Goal: Information Seeking & Learning: Learn about a topic

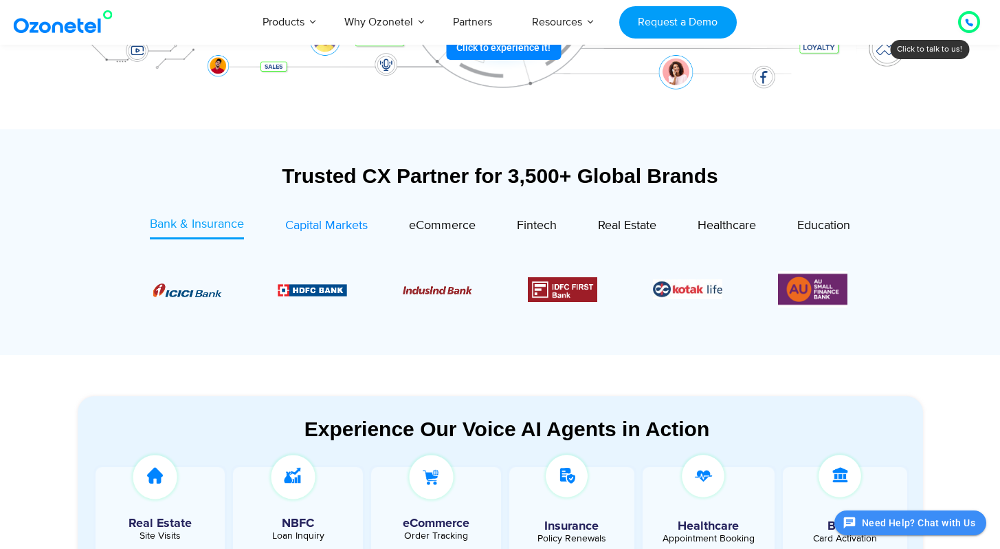
click at [318, 236] on link "Capital Markets" at bounding box center [326, 227] width 83 height 24
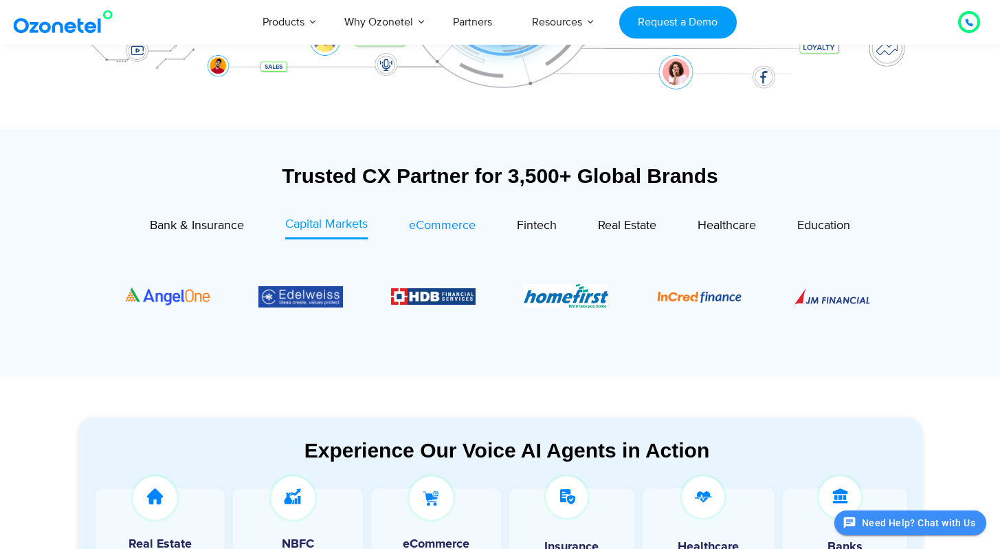
click at [445, 223] on span "eCommerce" at bounding box center [442, 225] width 67 height 15
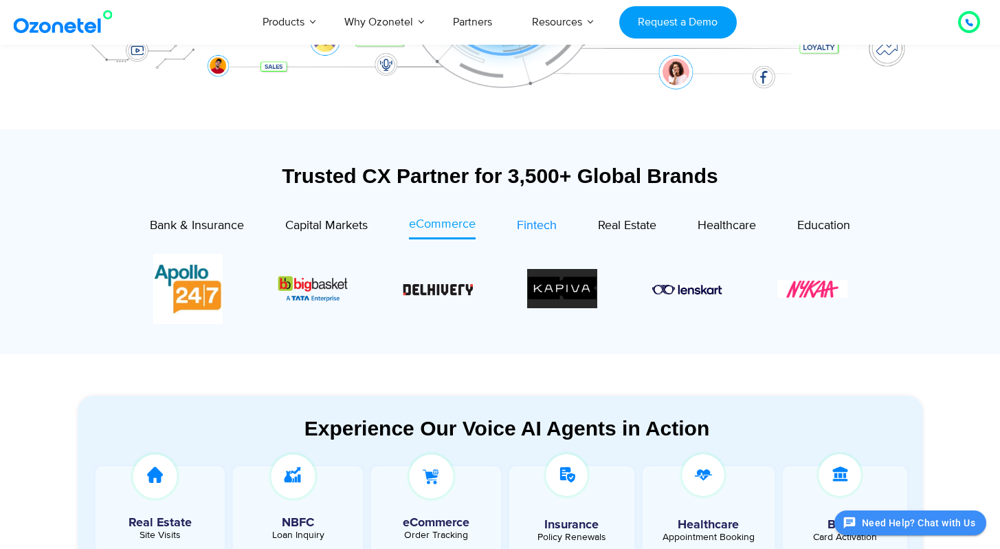
click at [529, 226] on span "Fintech" at bounding box center [537, 225] width 40 height 15
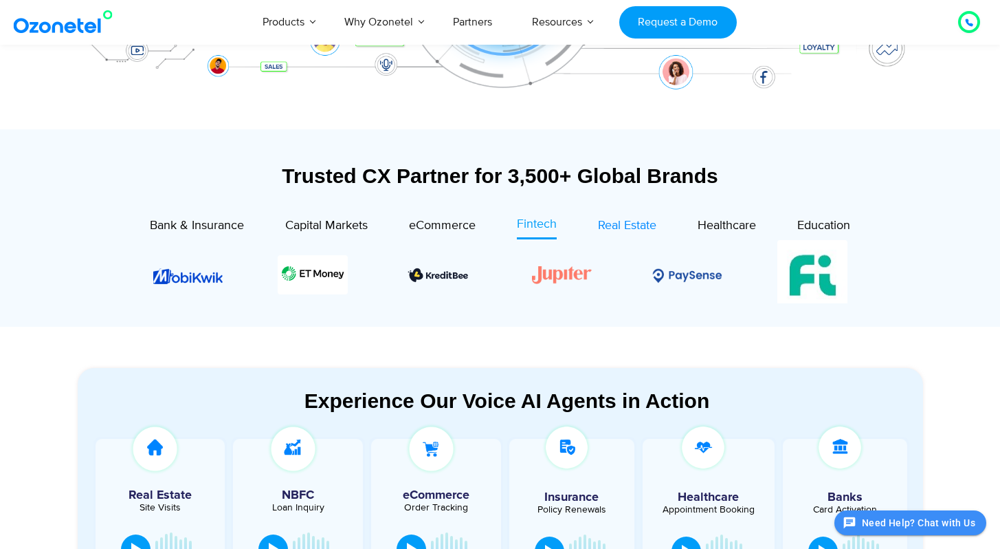
click at [651, 230] on span "Real Estate" at bounding box center [627, 225] width 58 height 15
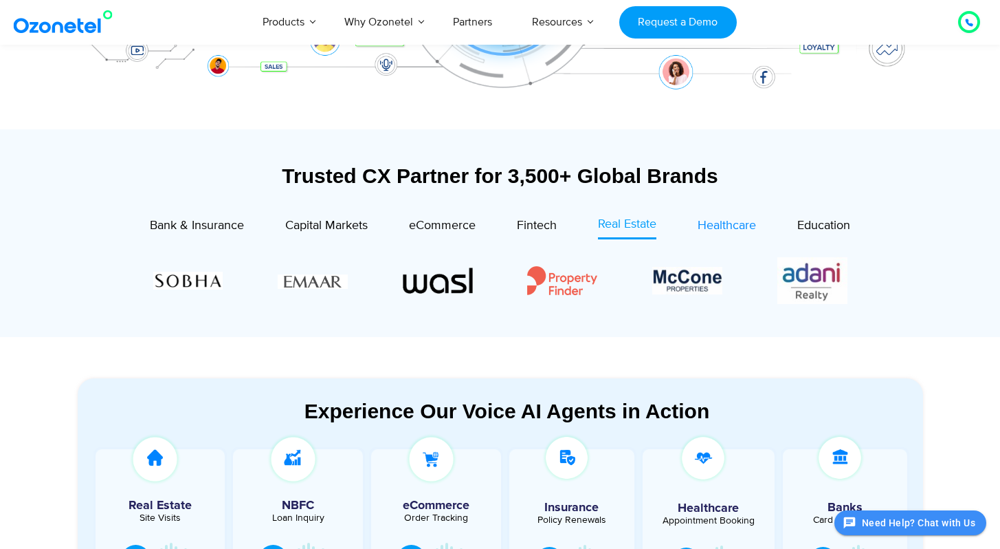
click at [732, 220] on span "Healthcare" at bounding box center [727, 225] width 58 height 15
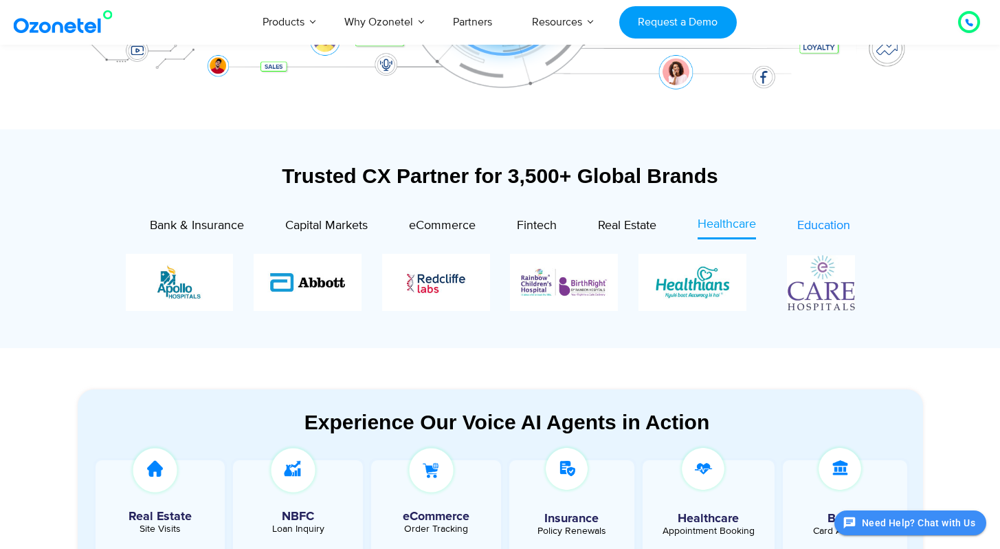
click at [806, 223] on span "Education" at bounding box center [824, 225] width 53 height 15
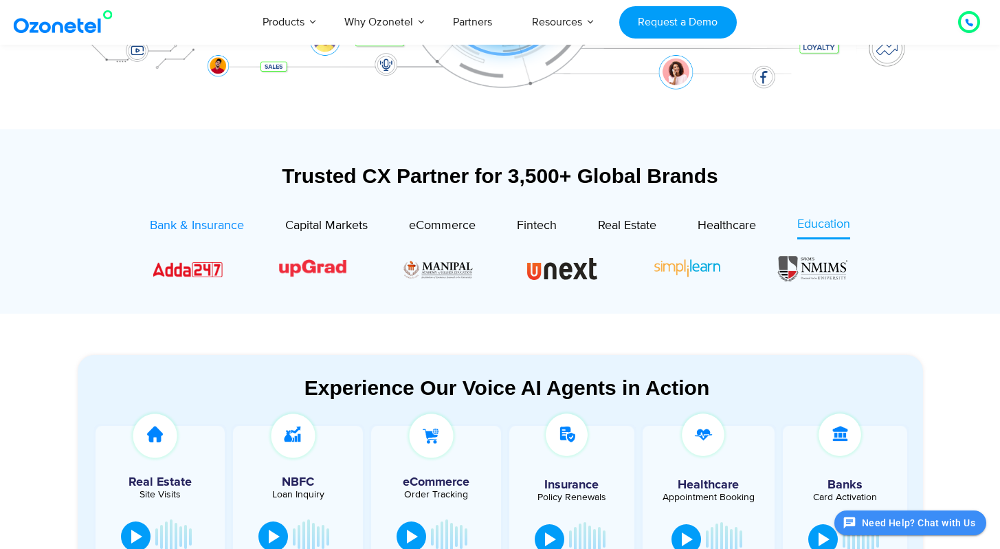
click at [195, 232] on span "Bank & Insurance" at bounding box center [197, 225] width 94 height 15
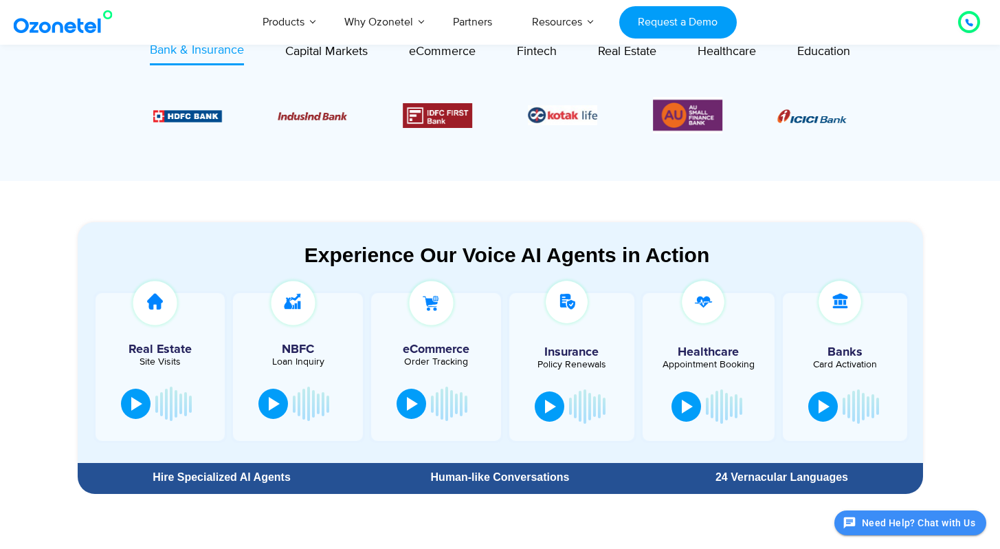
scroll to position [849, 0]
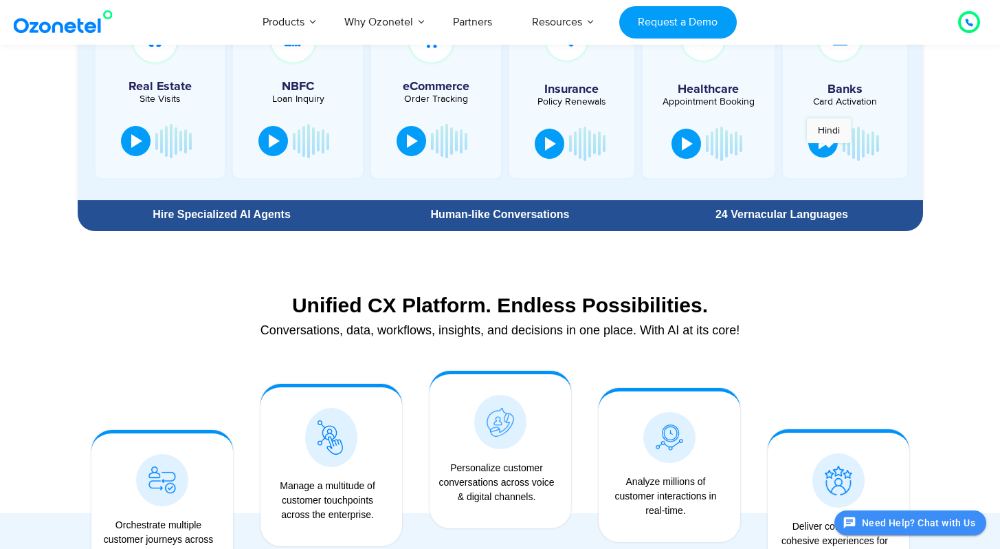
click at [829, 149] on button at bounding box center [824, 142] width 30 height 30
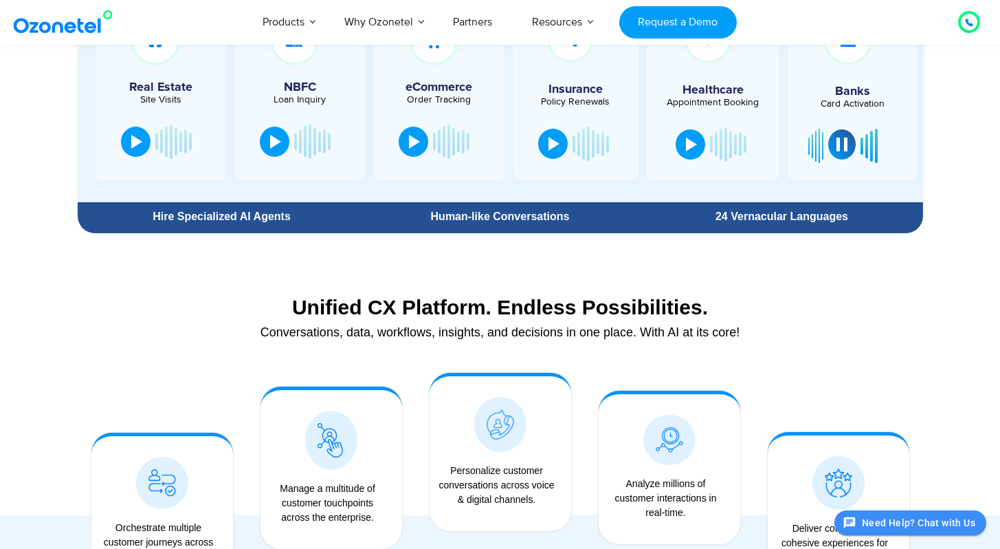
click at [829, 149] on button at bounding box center [843, 144] width 28 height 30
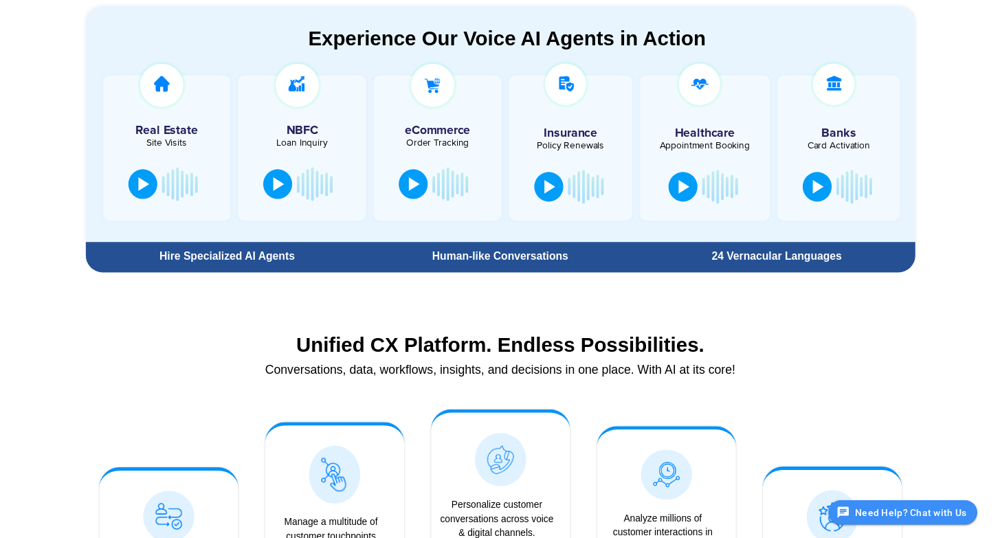
scroll to position [0, 0]
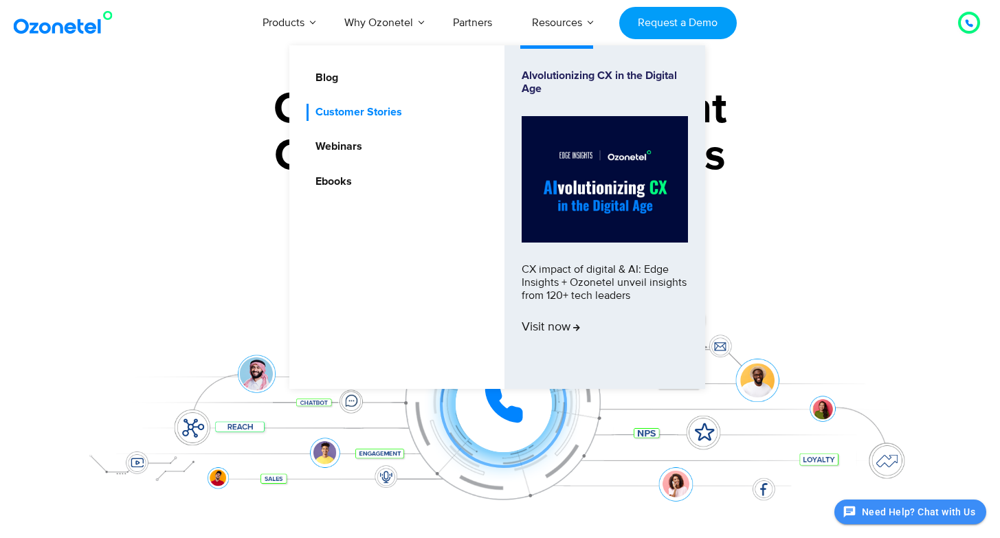
click at [378, 116] on link "Customer Stories" at bounding box center [356, 112] width 98 height 17
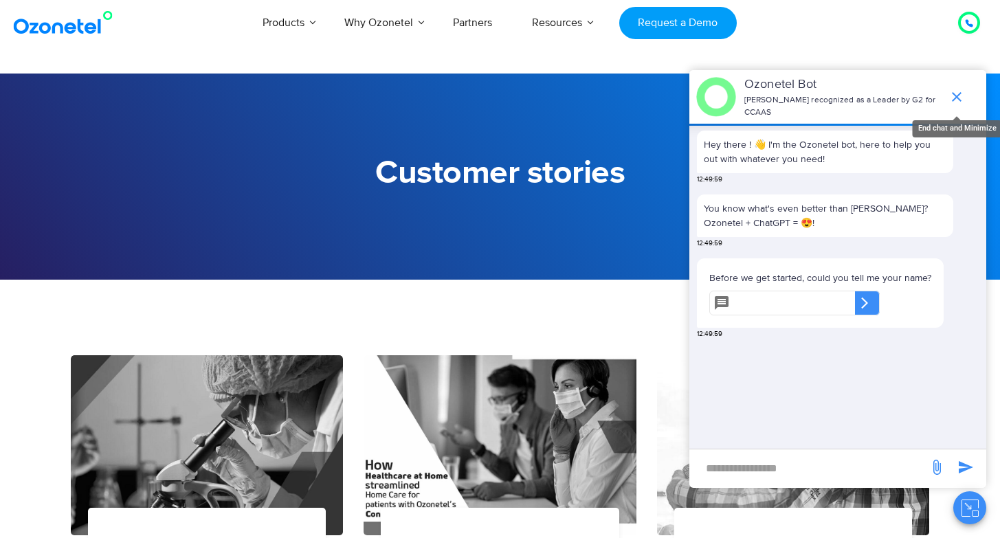
click at [961, 92] on icon "end chat or minimize" at bounding box center [957, 97] width 17 height 17
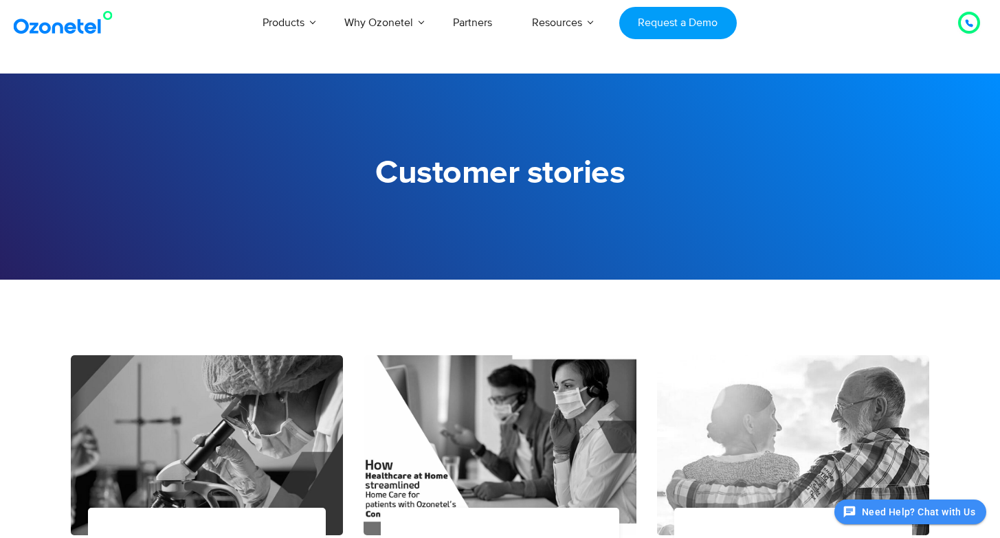
drag, startPoint x: 1005, startPoint y: 70, endPoint x: 1007, endPoint y: 45, distance: 25.5
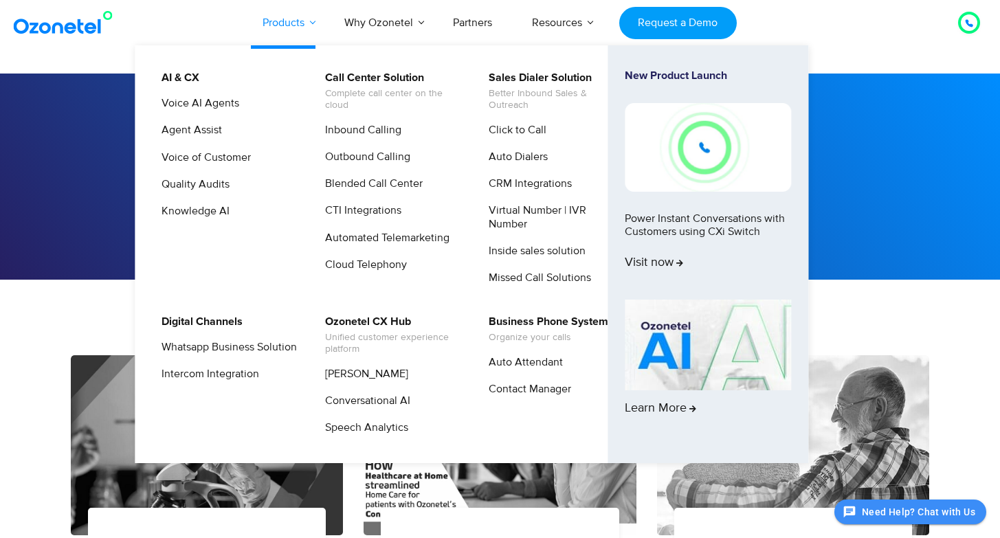
click at [288, 21] on link "Products" at bounding box center [284, 22] width 82 height 45
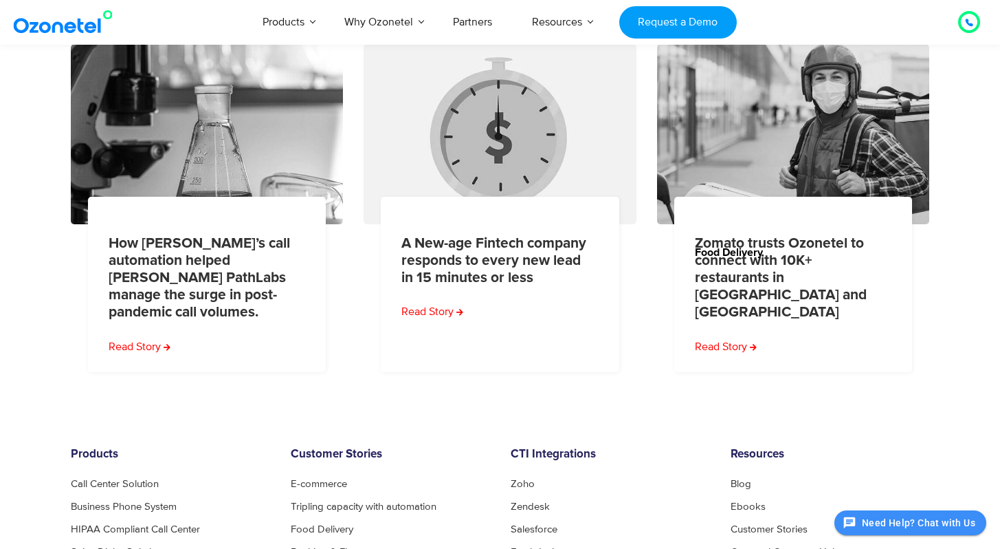
scroll to position [669, 0]
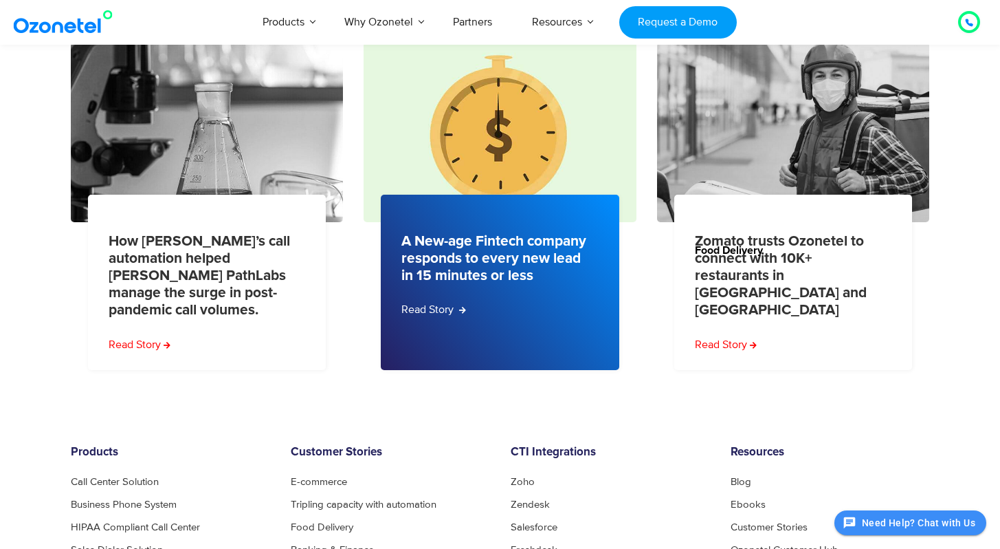
click at [441, 309] on link "Read Story" at bounding box center [434, 309] width 65 height 17
